Goal: Find specific page/section: Find specific page/section

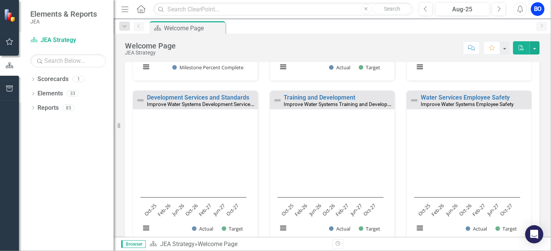
scroll to position [668, 0]
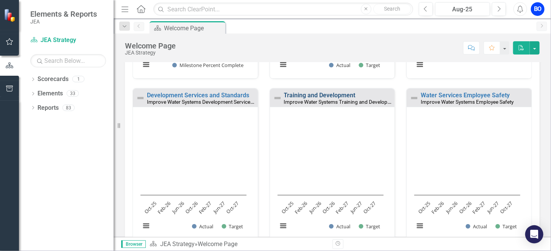
click at [285, 94] on link "Training and Development" at bounding box center [320, 95] width 72 height 7
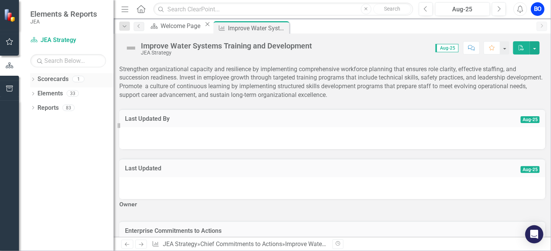
click at [32, 79] on icon "Dropdown" at bounding box center [32, 80] width 5 height 4
click at [23, 79] on icon "Dropdown" at bounding box center [21, 78] width 4 height 5
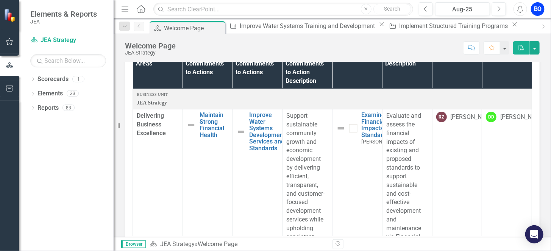
scroll to position [111, 0]
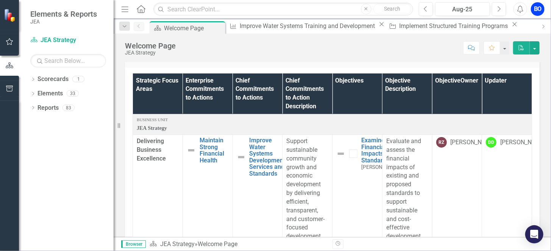
click at [304, 95] on th "Chief Commitments to Action Description" at bounding box center [308, 94] width 50 height 41
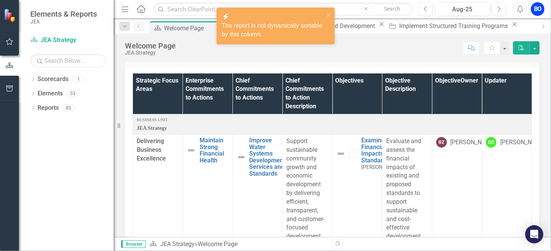
click at [315, 68] on div "Strategic Focus Areas Enterprise Commitments to Actions Chief Commitments to Ac…" at bounding box center [332, 178] width 415 height 221
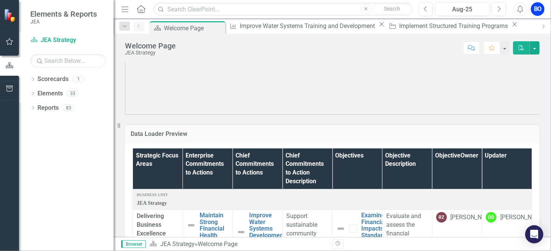
scroll to position [0, 0]
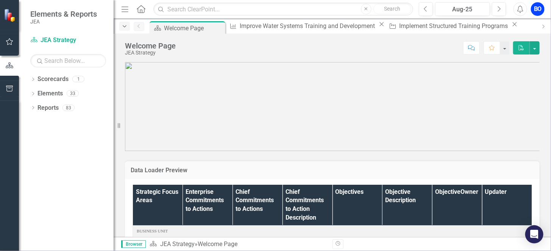
click at [123, 28] on icon "Dropdown" at bounding box center [124, 26] width 7 height 5
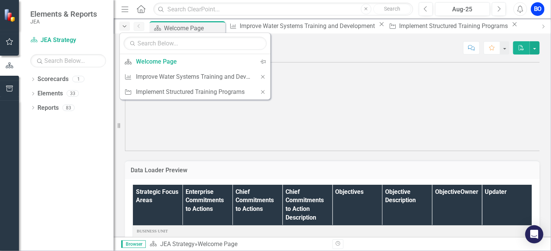
click at [124, 27] on icon "Dropdown" at bounding box center [124, 26] width 7 height 5
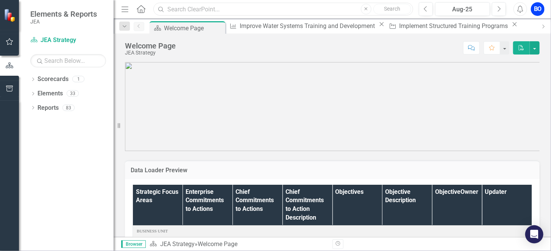
click at [193, 11] on input "text" at bounding box center [283, 9] width 260 height 13
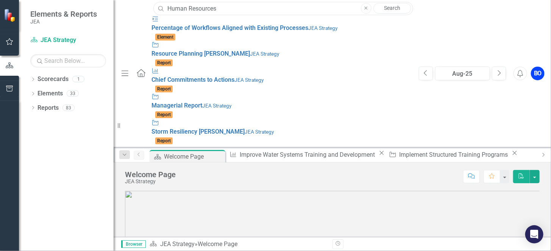
type input "Human Resources"
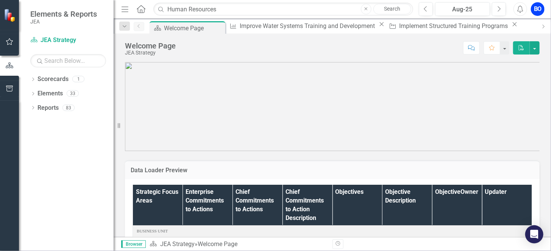
click at [393, 9] on link "Search" at bounding box center [393, 9] width 38 height 11
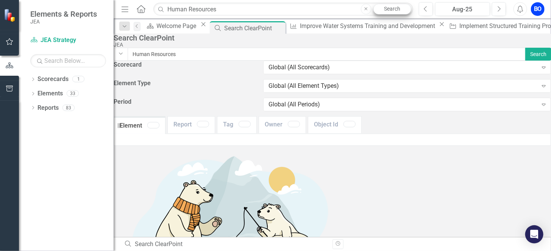
type input "Human+Resources"
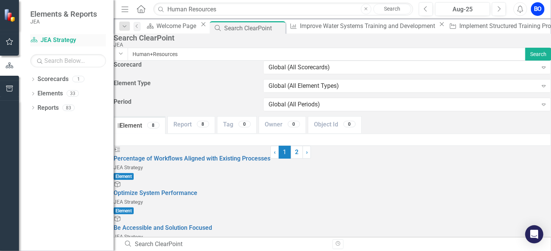
click at [46, 40] on link "Scorecard JEA Strategy" at bounding box center [68, 40] width 76 height 9
